Goal: Use online tool/utility: Utilize a website feature to perform a specific function

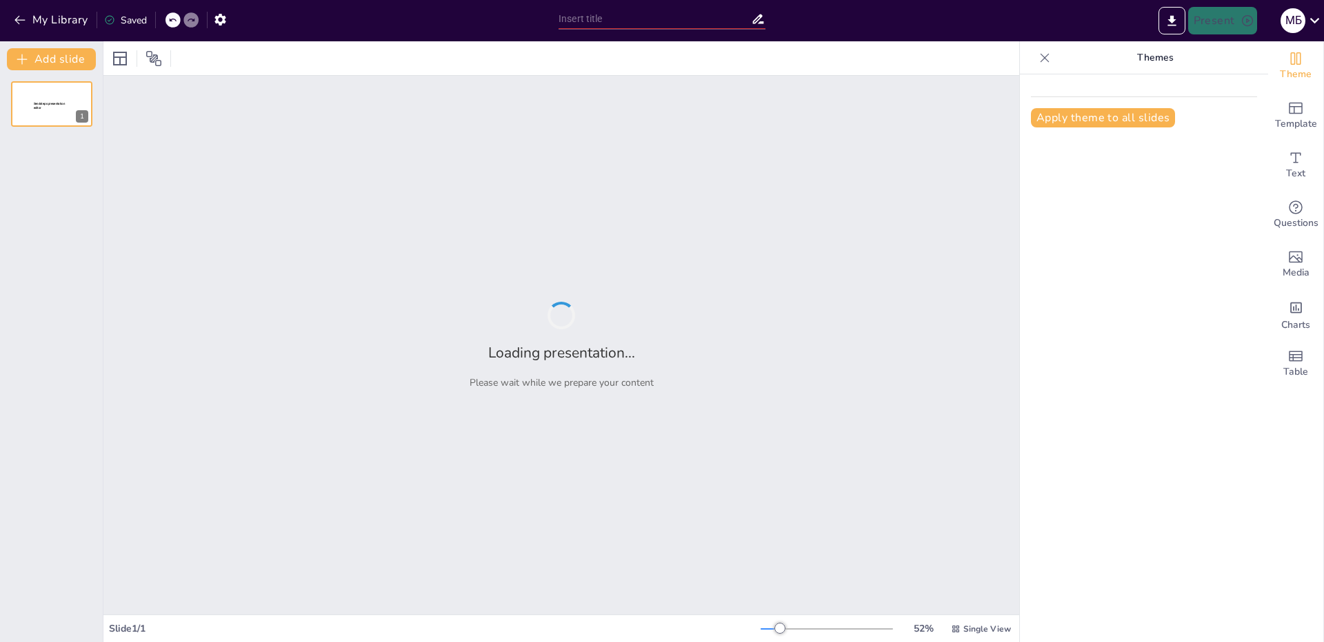
type input "Адаптивное обучение: от формальности к эффективности"
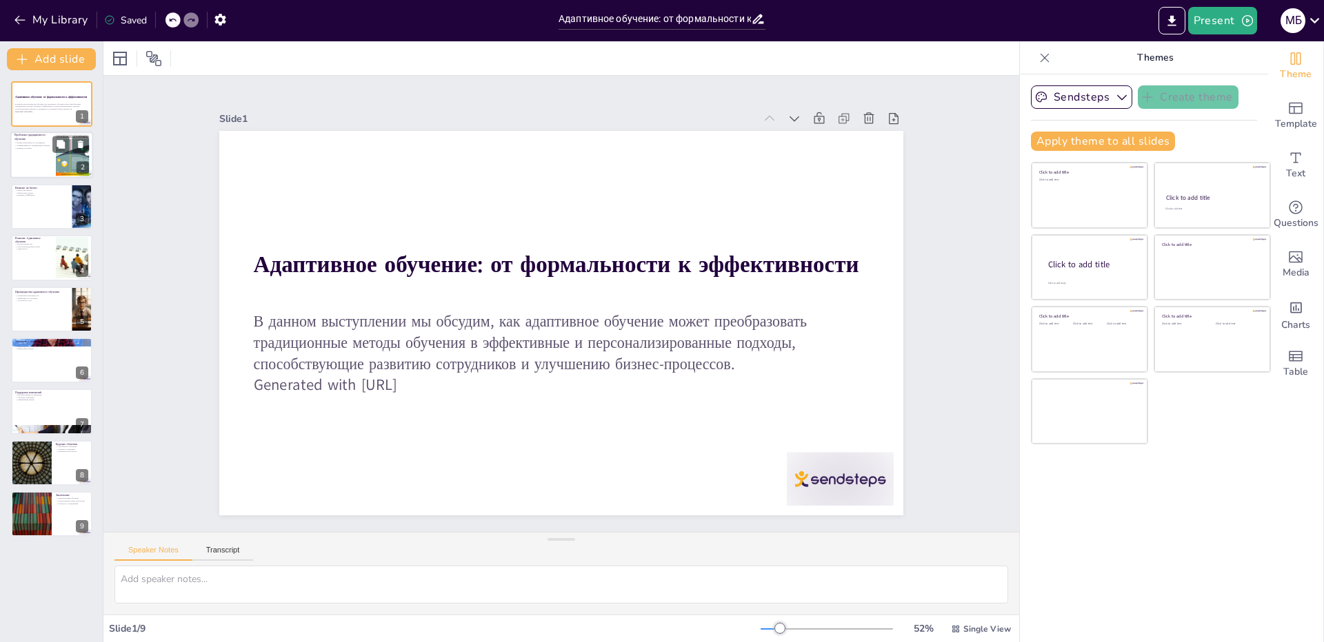
click at [72, 161] on div at bounding box center [72, 155] width 74 height 42
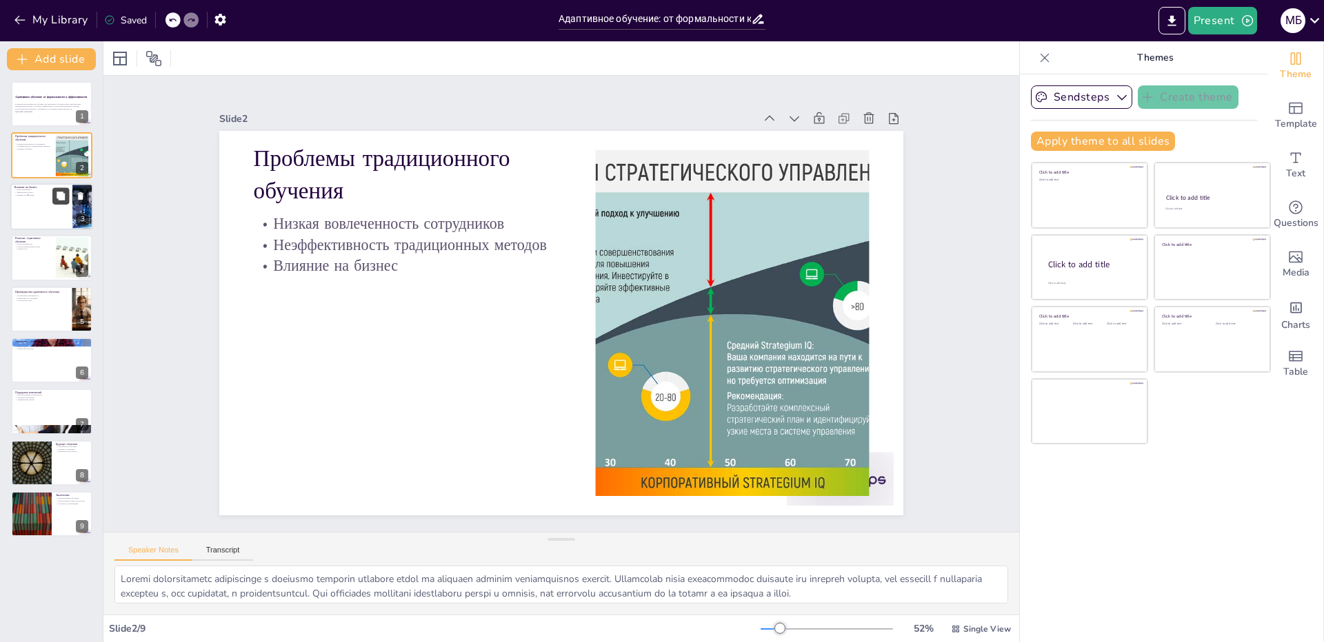
click at [60, 194] on icon at bounding box center [61, 196] width 8 height 8
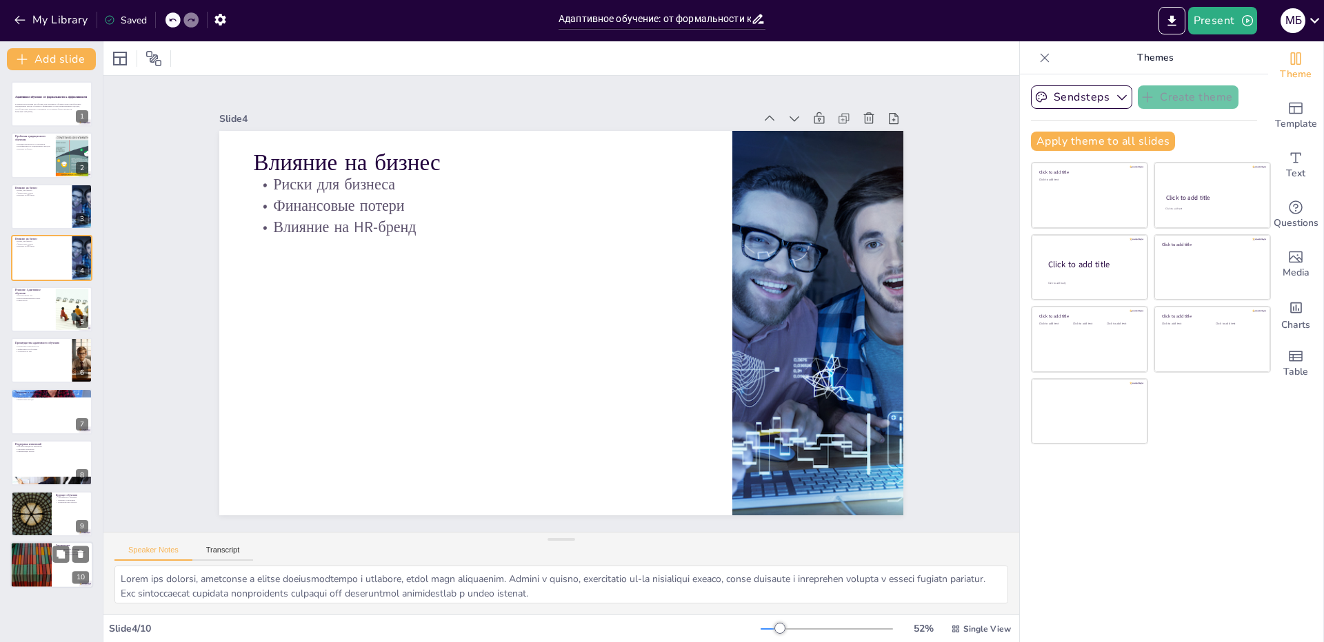
click at [51, 568] on div at bounding box center [31, 566] width 83 height 47
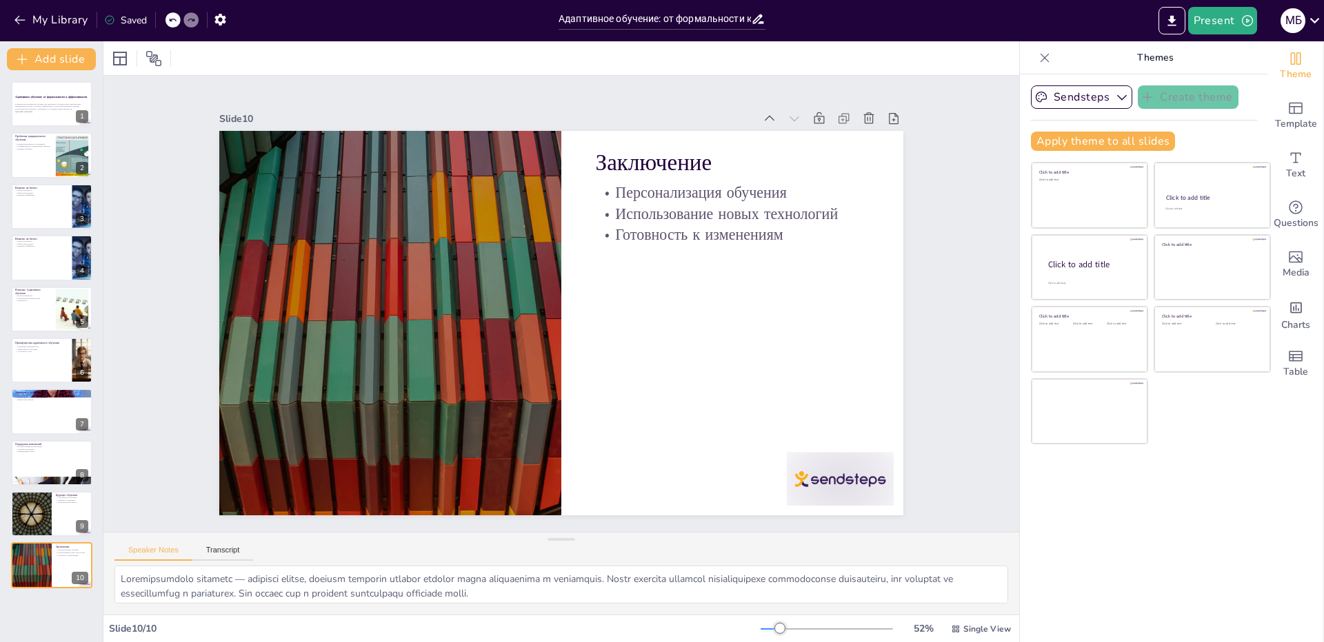
click at [41, 539] on div "Адаптивное обучение: от формальности к эффективности В данном выступлении мы об…" at bounding box center [51, 334] width 103 height 507
click at [39, 518] on div at bounding box center [31, 514] width 83 height 47
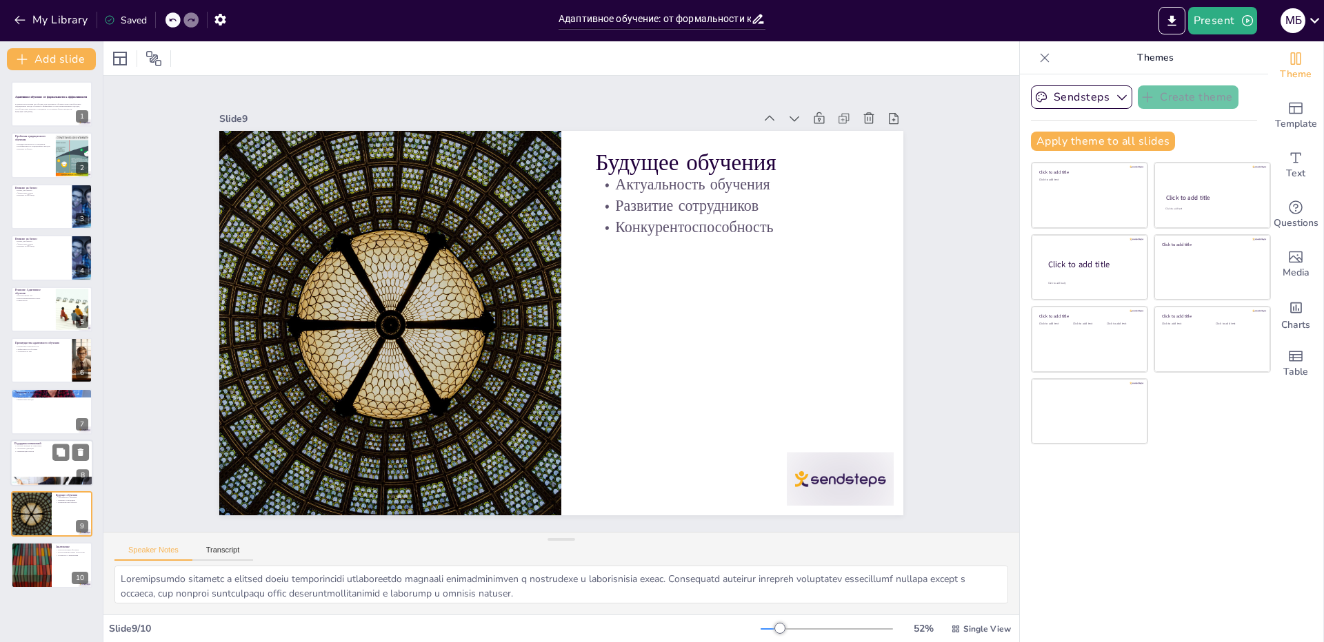
click at [34, 480] on div at bounding box center [51, 481] width 83 height 55
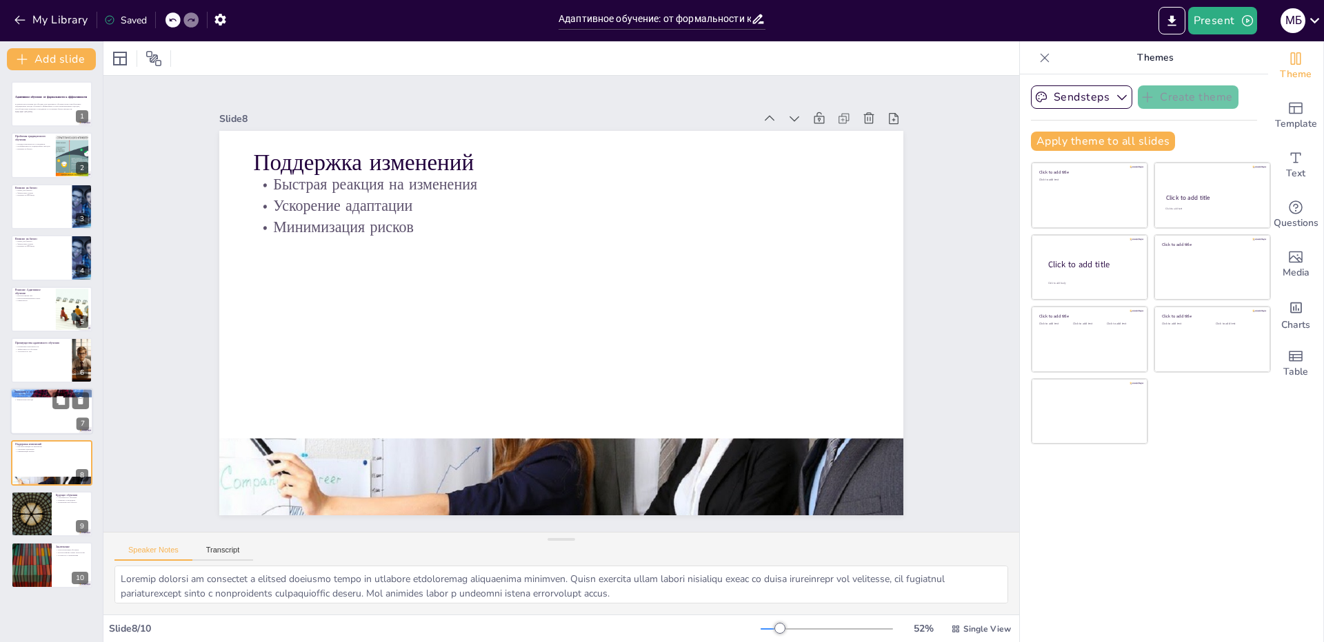
click at [28, 403] on div at bounding box center [51, 412] width 83 height 47
type textarea "Loremips dolors am consectetu adipis elitsedd eiusm te incididu utlaboreetd mag…"
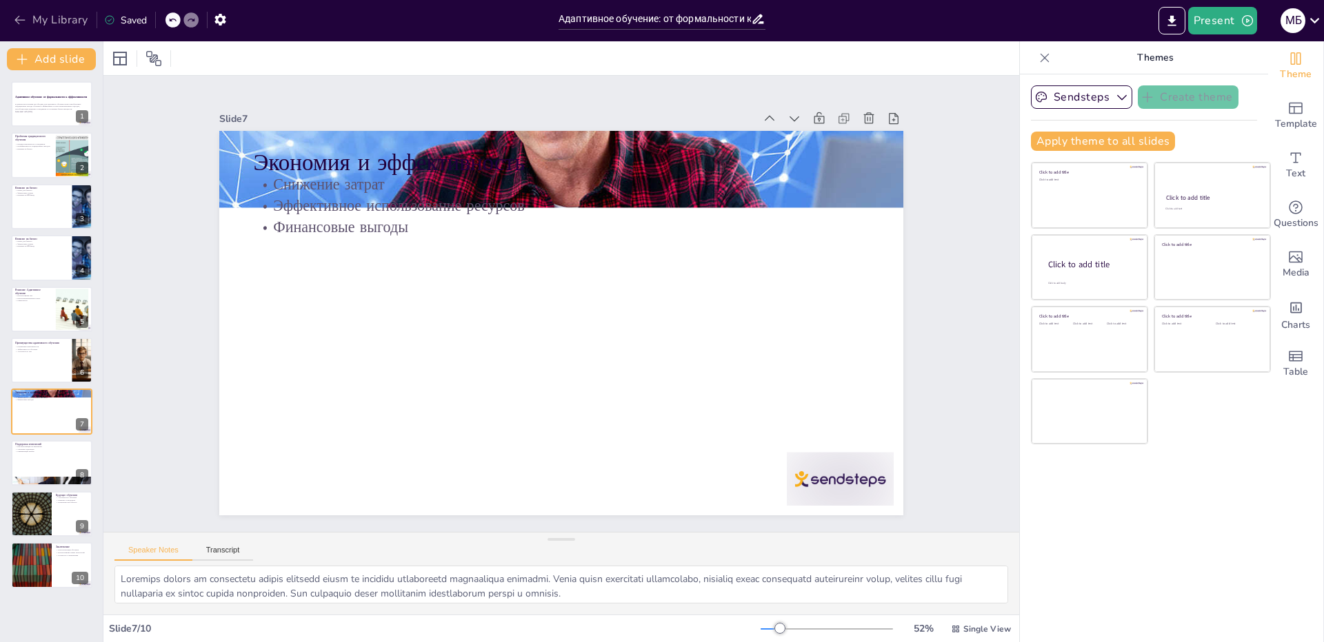
click at [23, 20] on icon "button" at bounding box center [19, 20] width 10 height 9
